Goal: Information Seeking & Learning: Learn about a topic

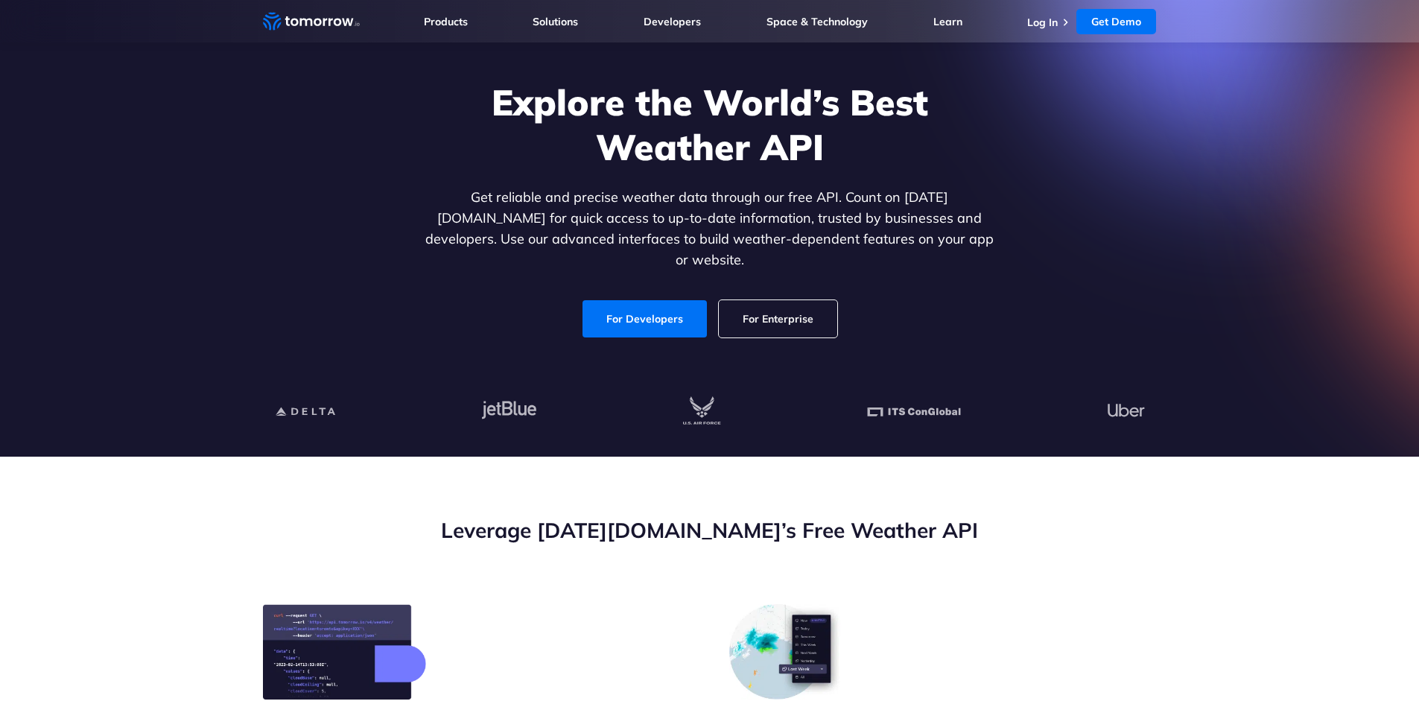
scroll to position [74, 0]
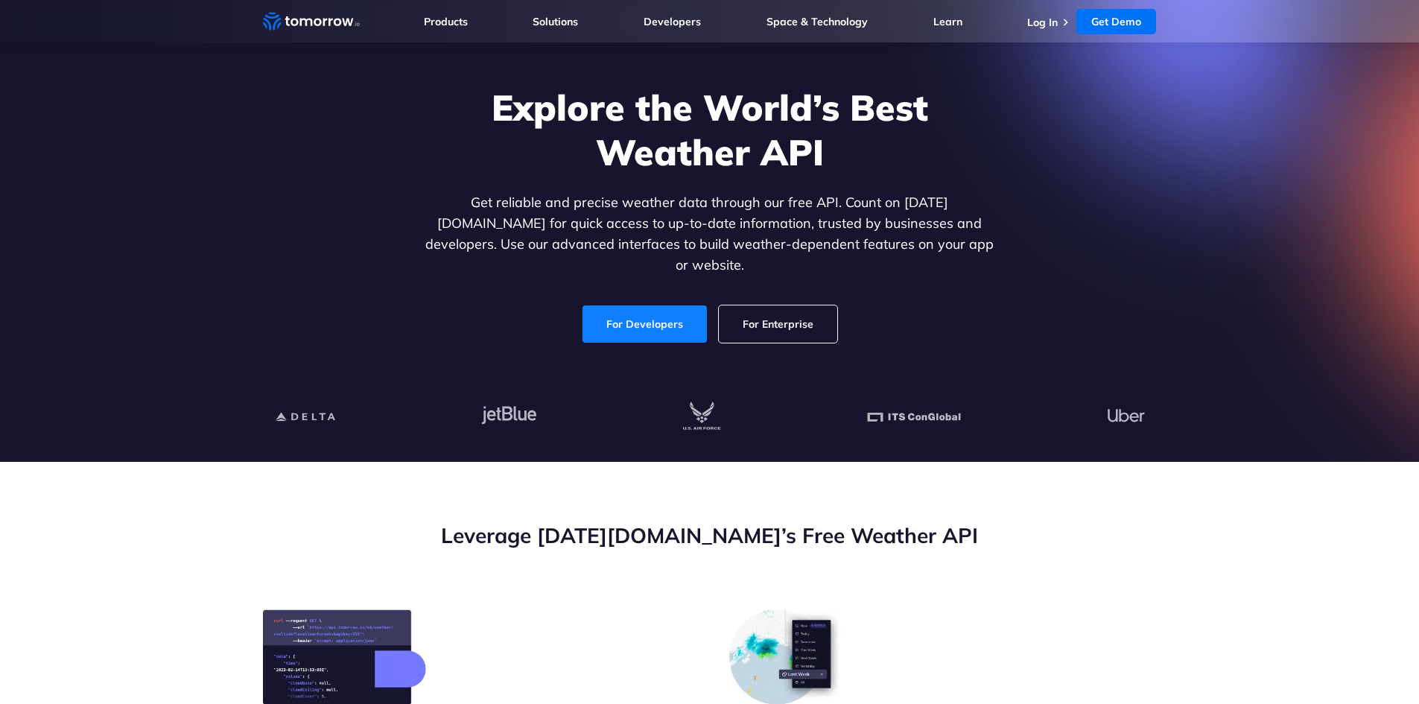
click at [633, 314] on link "For Developers" at bounding box center [644, 323] width 124 height 37
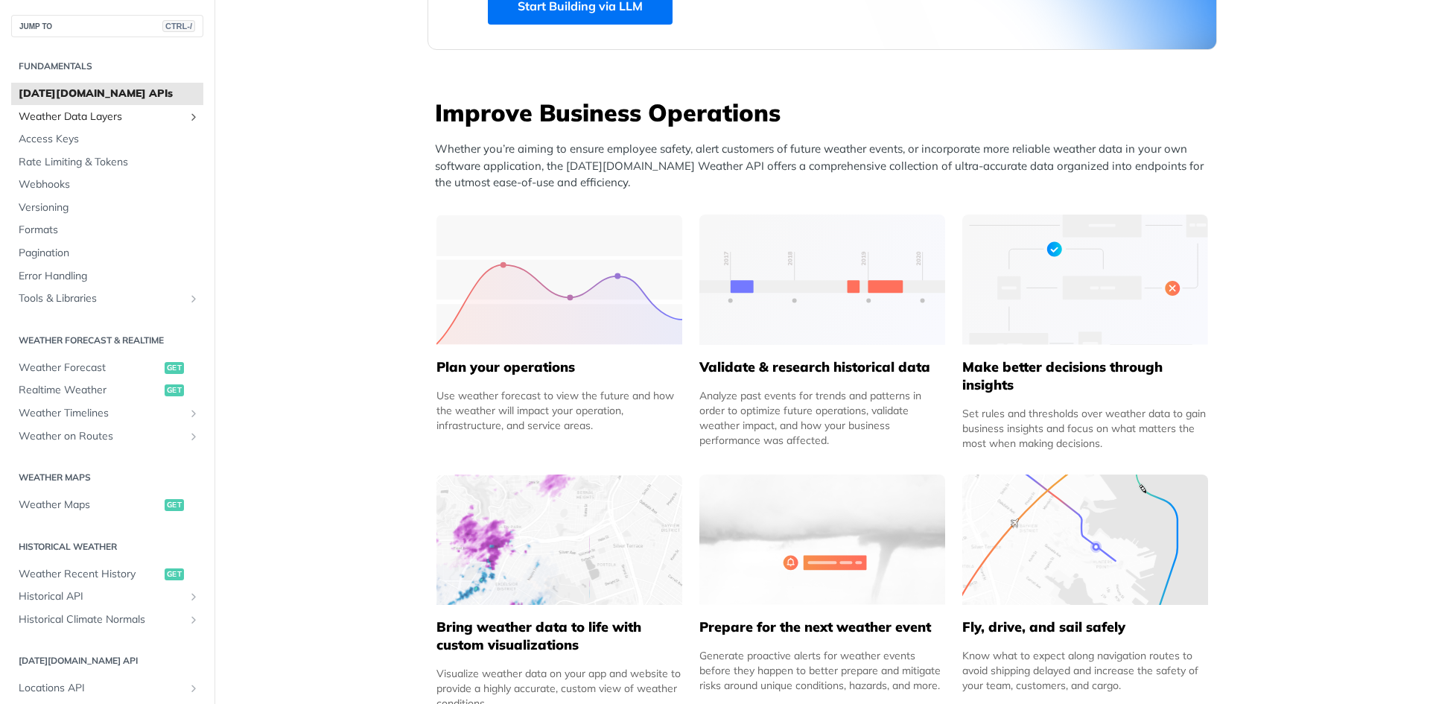
click at [63, 116] on span "Weather Data Layers" at bounding box center [101, 116] width 165 height 15
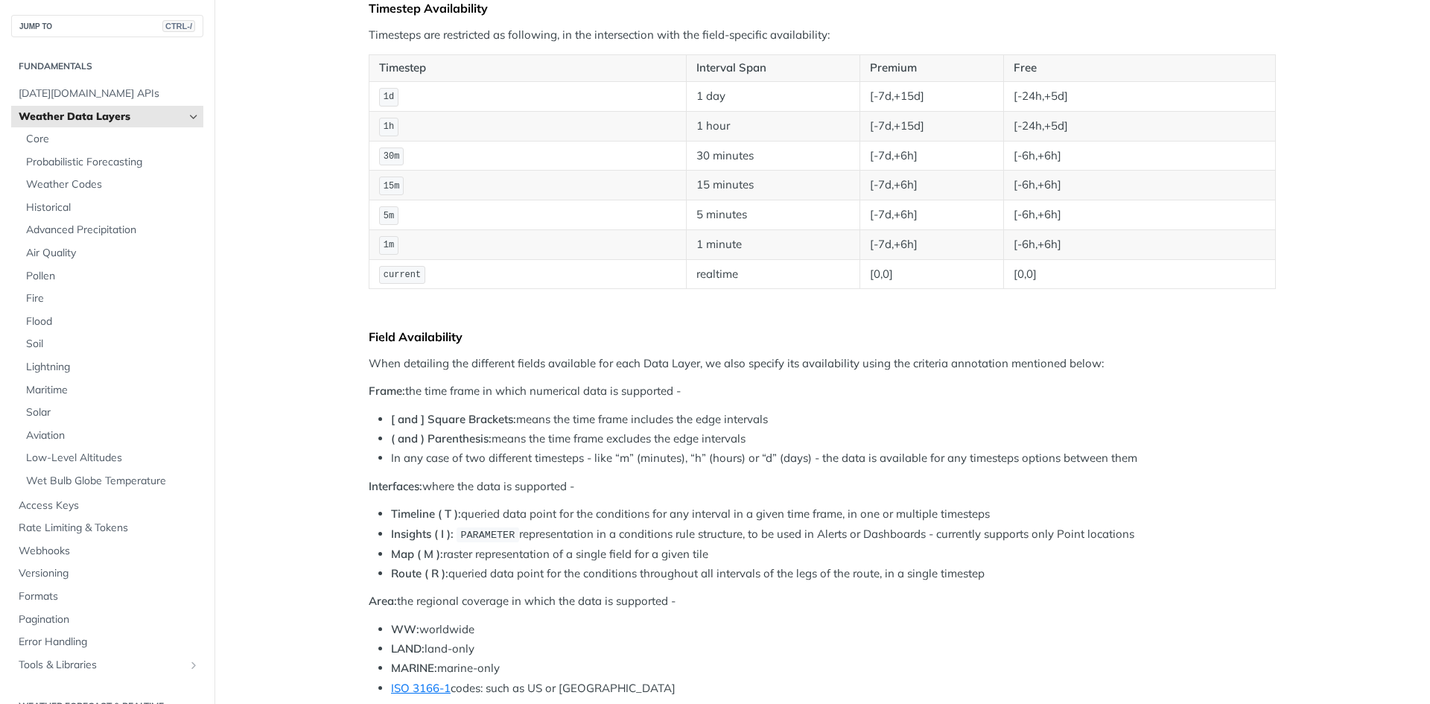
scroll to position [149, 0]
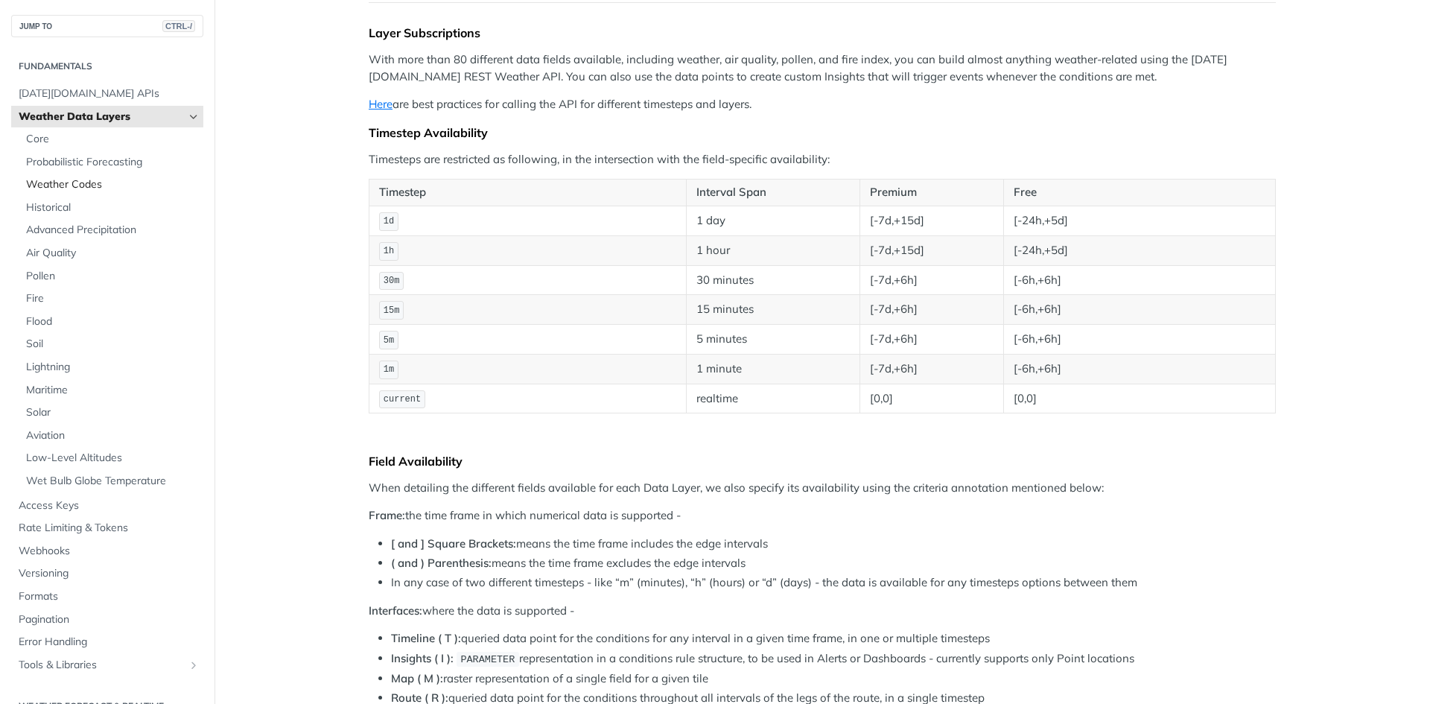
click at [102, 189] on span "Weather Codes" at bounding box center [113, 184] width 174 height 15
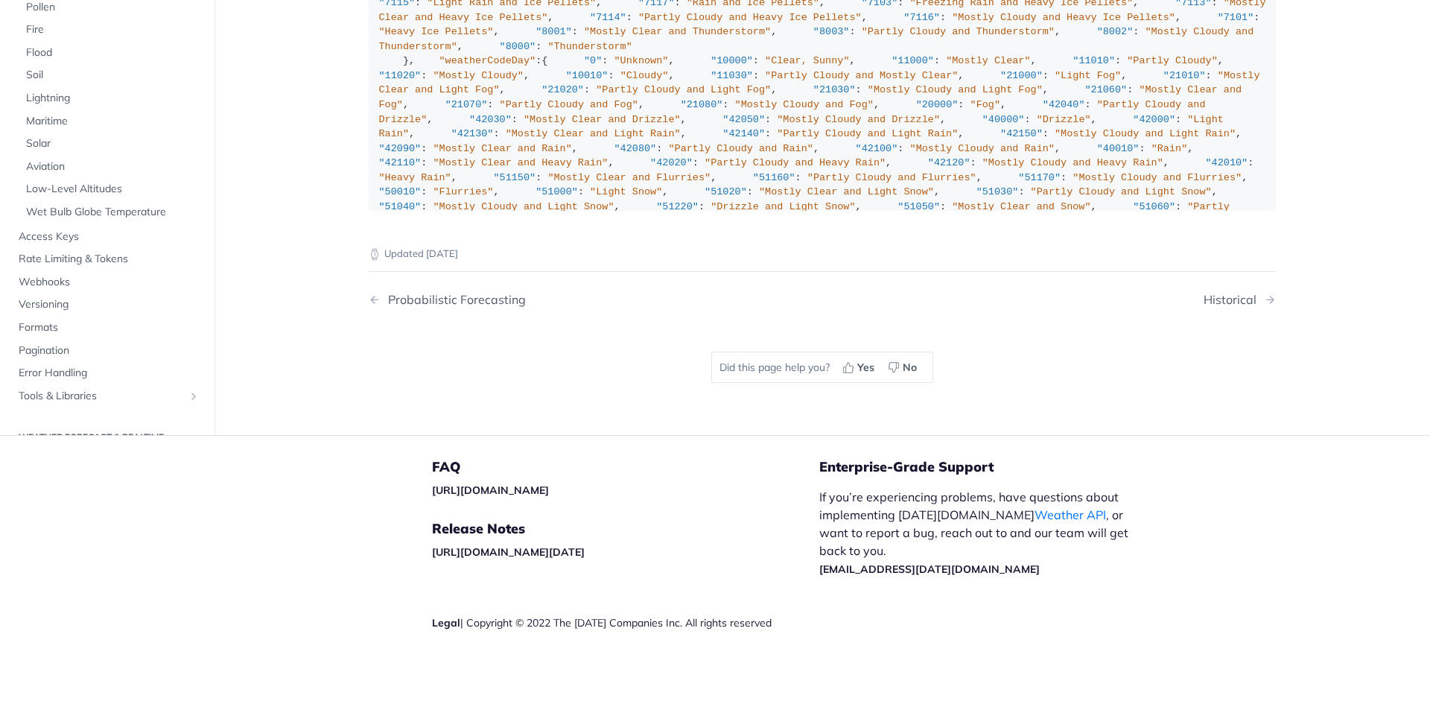
scroll to position [10783, 0]
drag, startPoint x: 55, startPoint y: 270, endPoint x: 96, endPoint y: 290, distance: 46.0
click at [55, 15] on span "Pollen" at bounding box center [113, 7] width 174 height 15
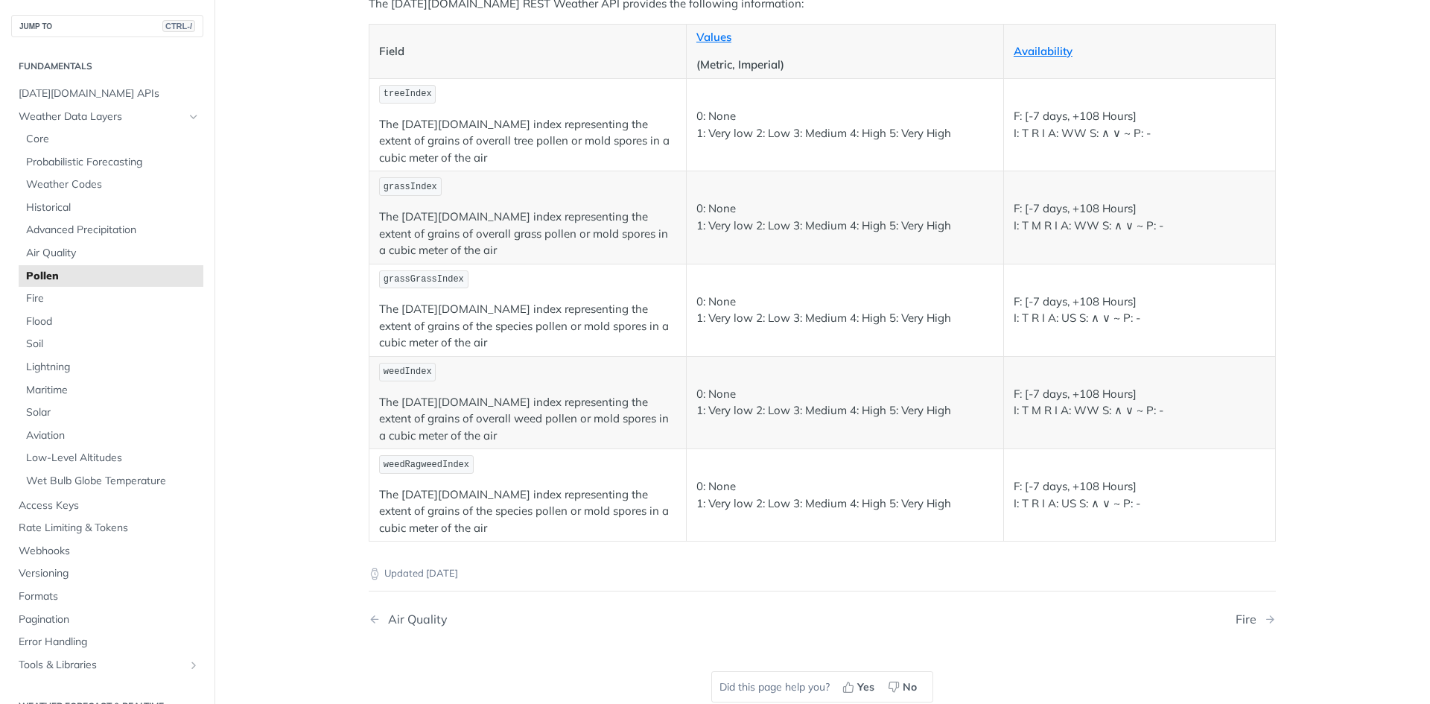
scroll to position [223, 0]
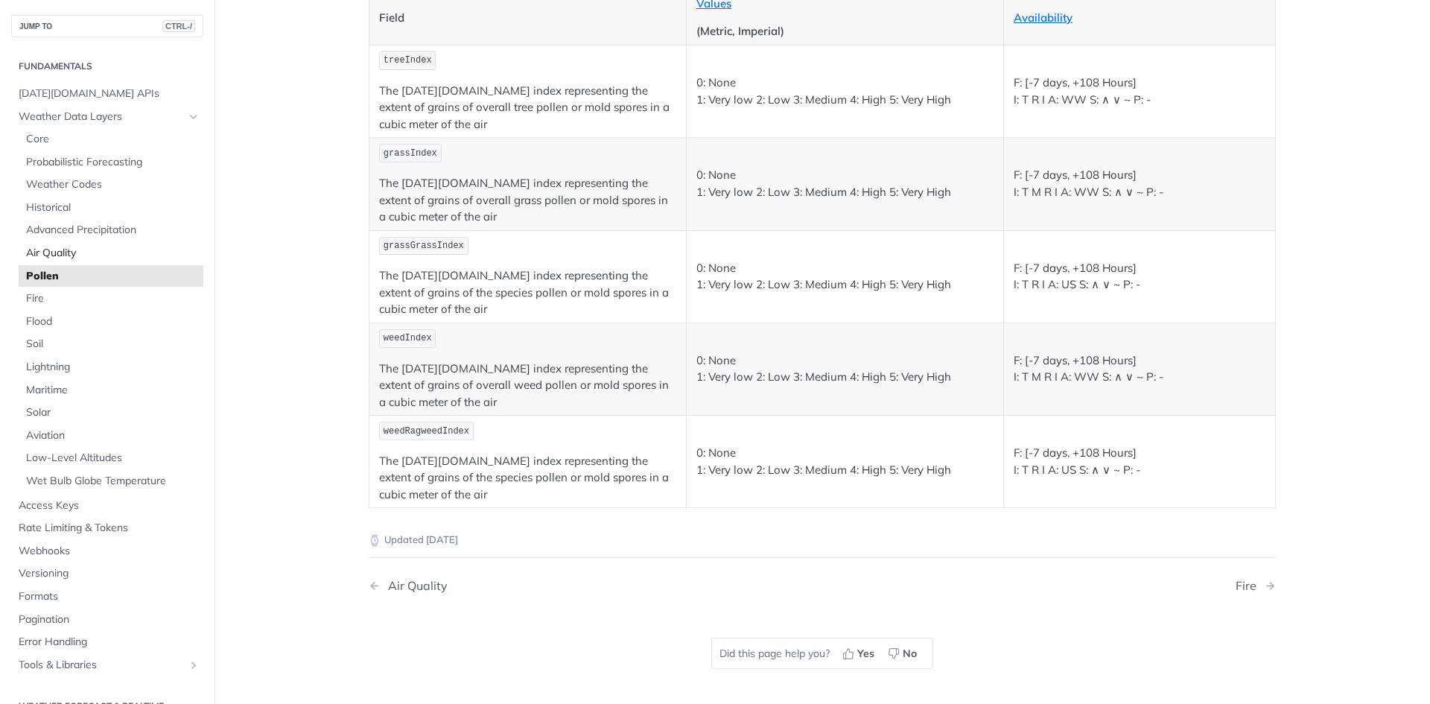
click at [54, 256] on span "Air Quality" at bounding box center [113, 253] width 174 height 15
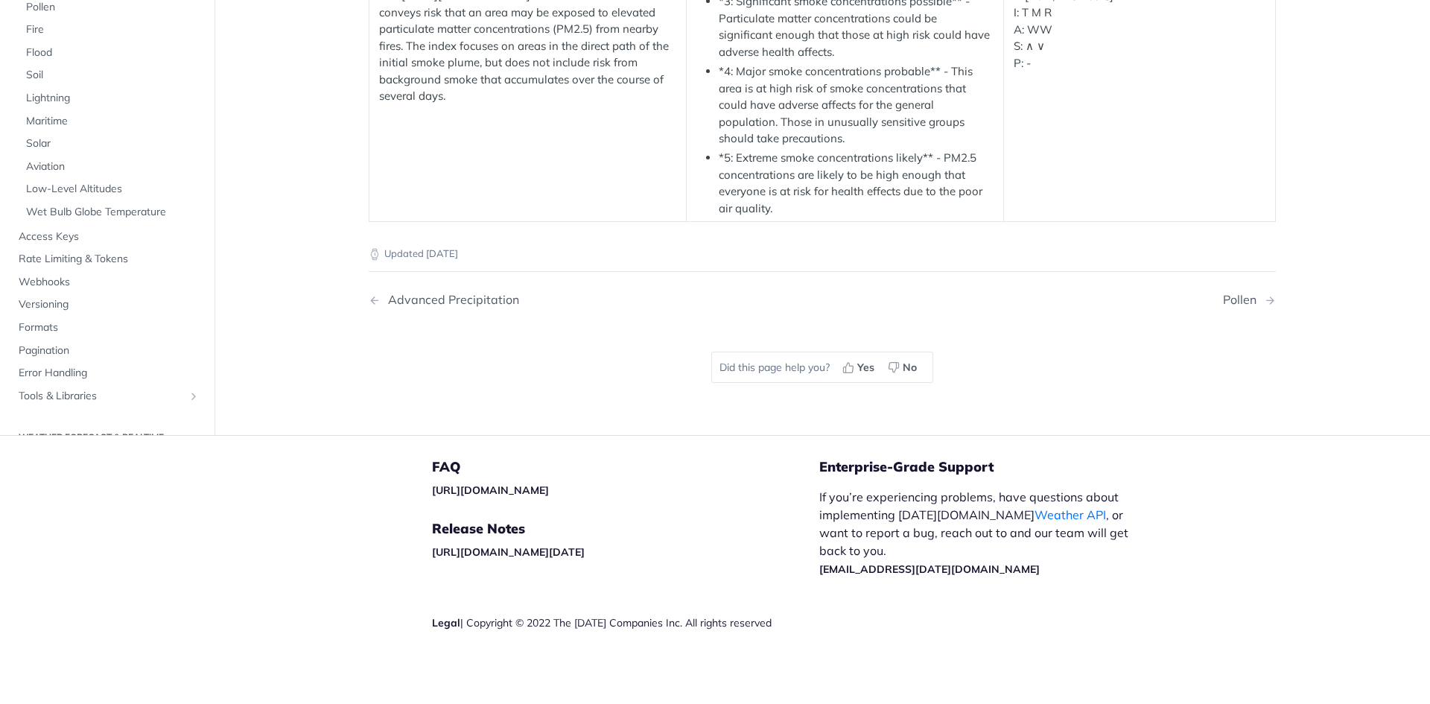
scroll to position [2309, 0]
click at [57, 60] on span "Flood" at bounding box center [113, 52] width 174 height 15
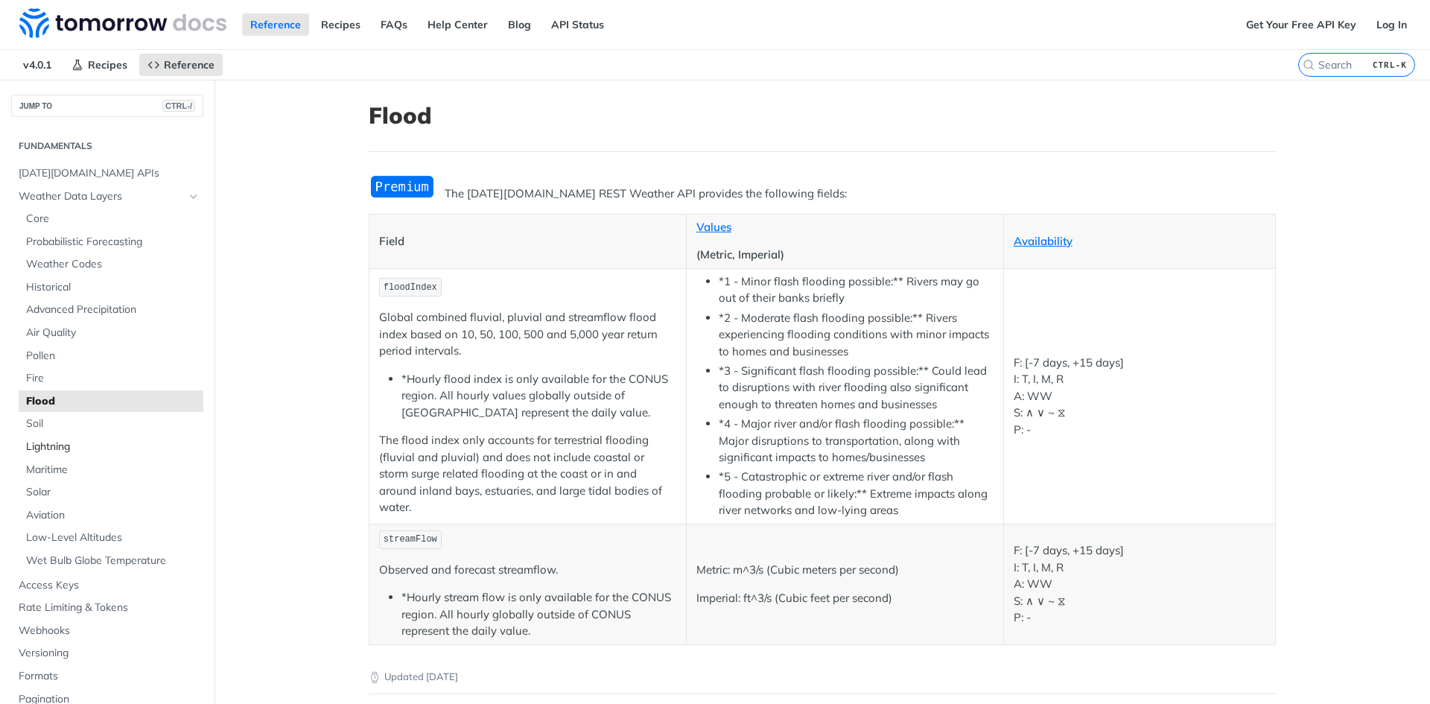
click at [69, 447] on span "Lightning" at bounding box center [113, 446] width 174 height 15
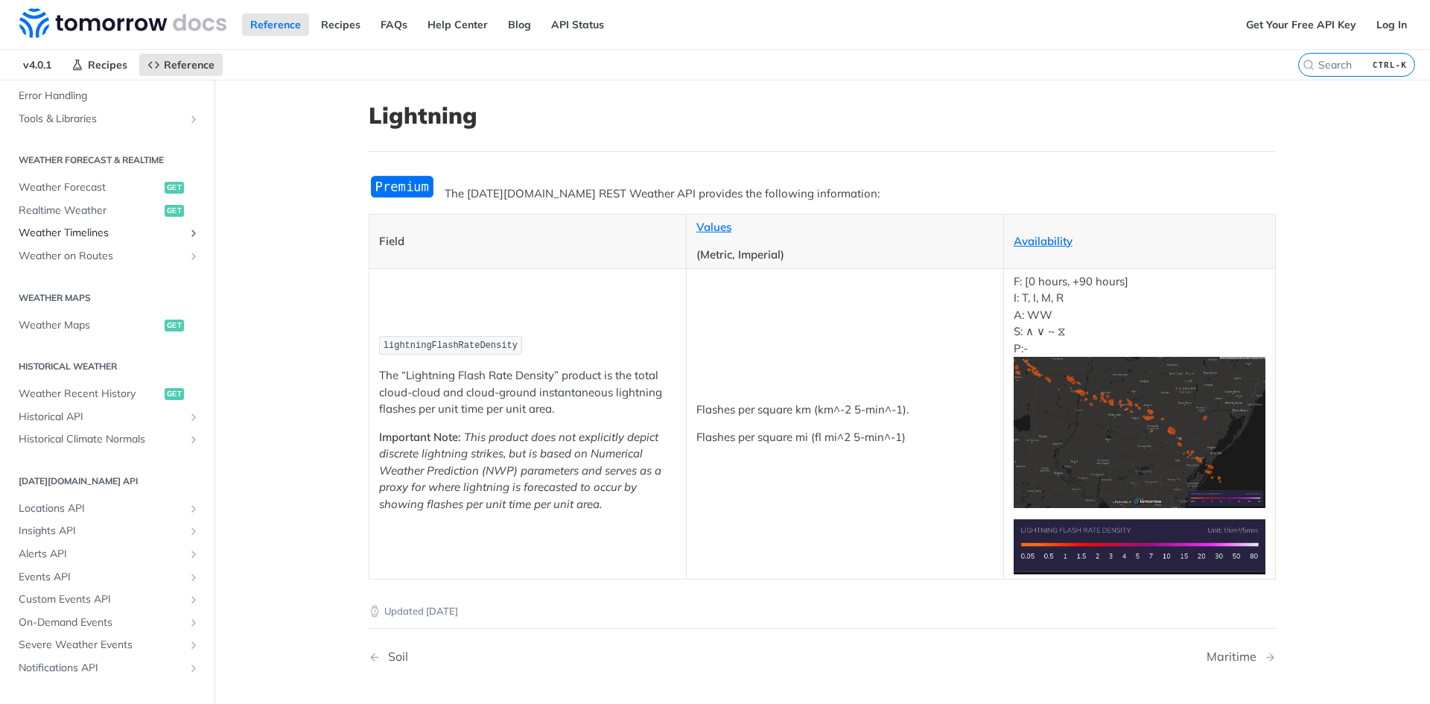
scroll to position [652, 0]
